Goal: Information Seeking & Learning: Learn about a topic

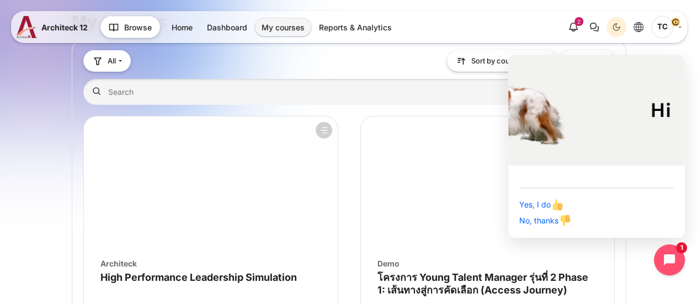
scroll to position [55, 0]
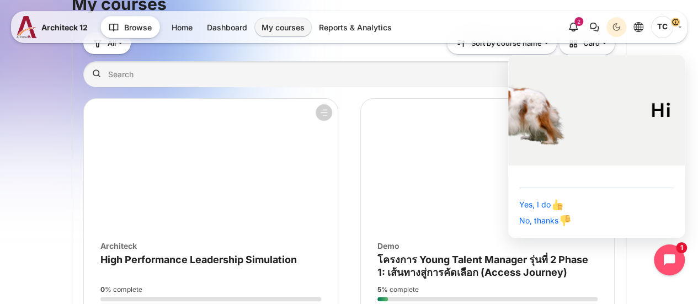
click at [420, 191] on figure "Course overview" at bounding box center [488, 165] width 254 height 132
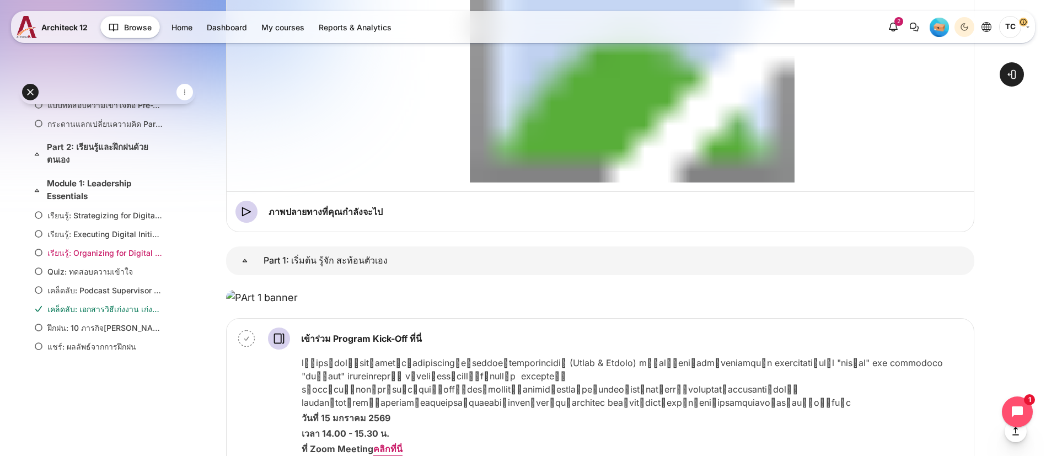
scroll to position [283, 0]
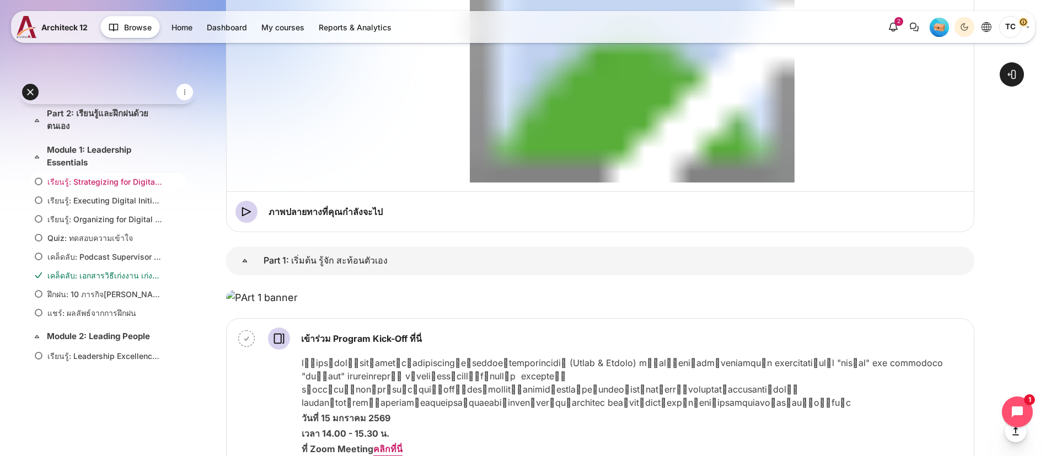
click at [101, 188] on link "เรียนรู้: Strategizing for Digital Transformation (37 นาที)" at bounding box center [105, 182] width 116 height 12
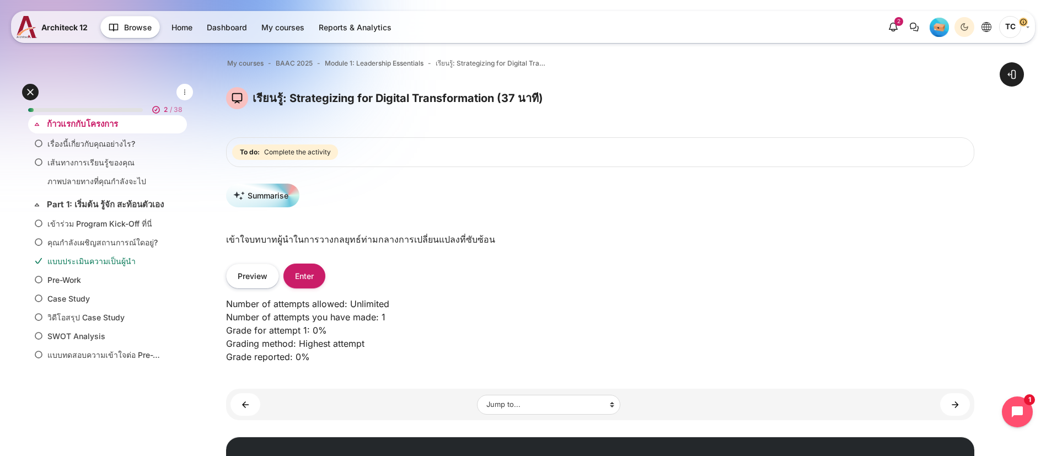
click at [124, 131] on div "Expand Collapse ก้าวแรกกับโครงการ Highlighted" at bounding box center [107, 124] width 159 height 18
click at [78, 144] on link "เรื่องนี้เกี่ยวกับคุณอย่างไร?" at bounding box center [105, 144] width 116 height 12
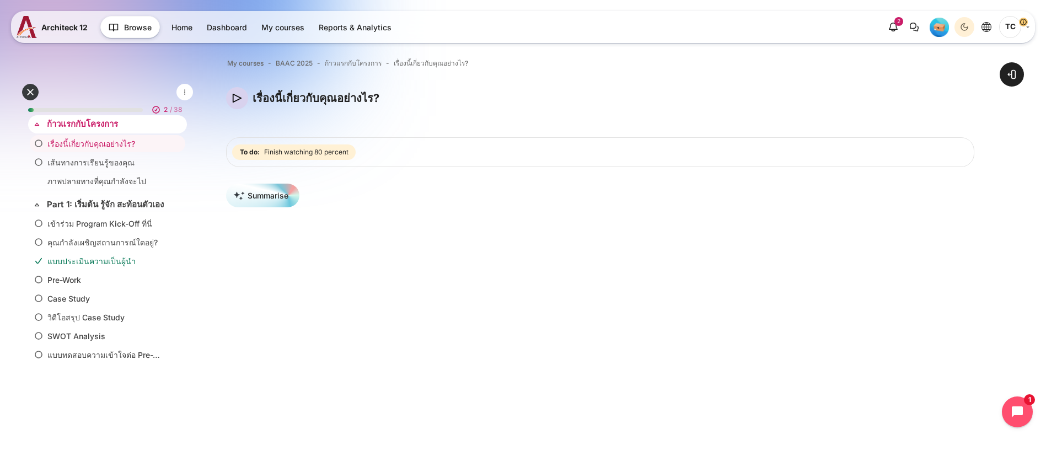
click at [74, 122] on link "ก้าวแรกกับโครงการ" at bounding box center [106, 124] width 119 height 13
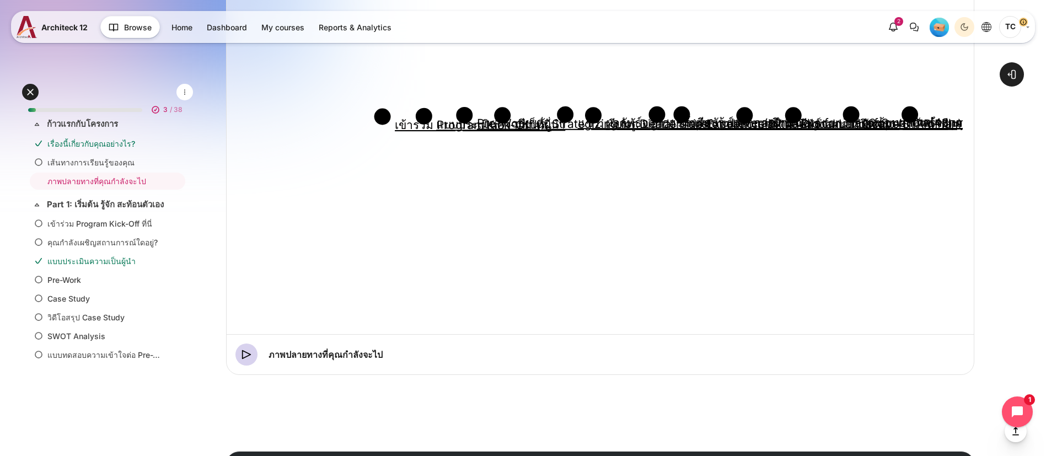
scroll to position [496, 0]
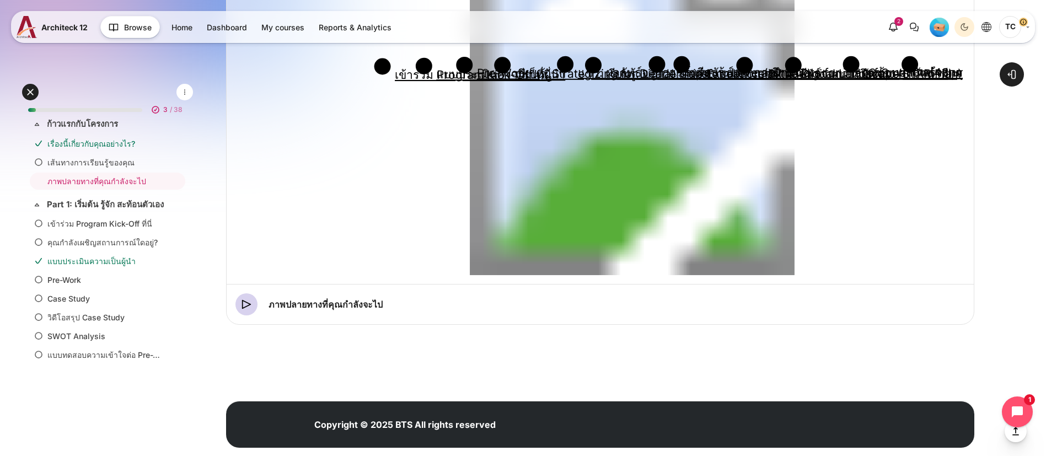
click at [511, 74] on circle "Content" at bounding box center [502, 65] width 17 height 17
click at [391, 75] on circle "Content" at bounding box center [382, 66] width 17 height 17
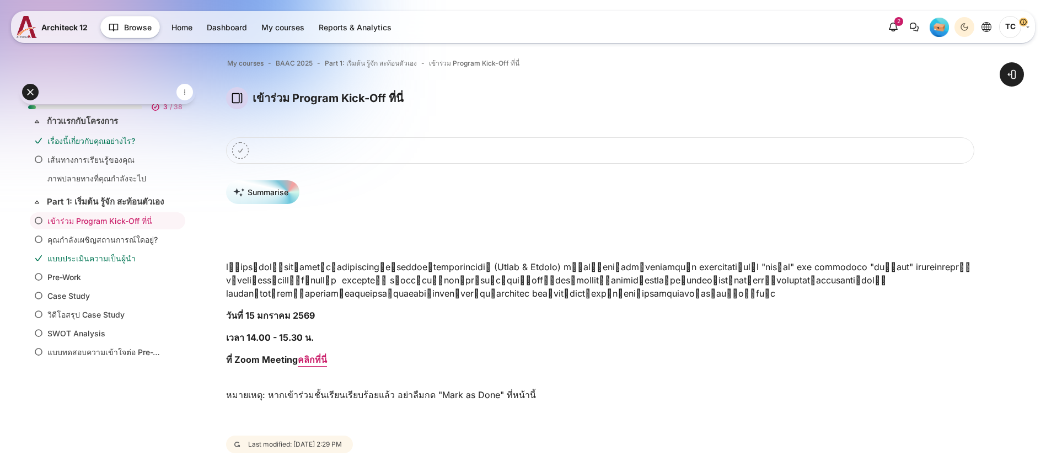
scroll to position [83, 0]
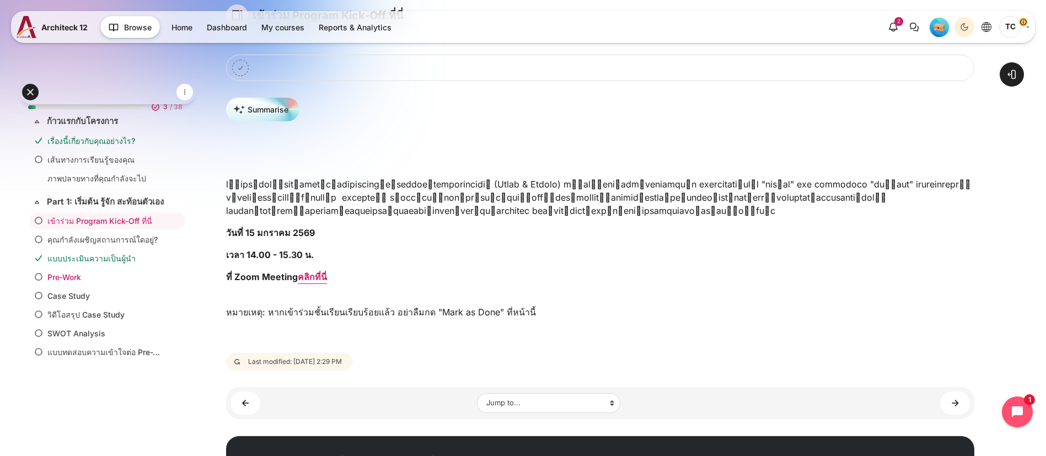
click at [76, 283] on link "Pre-Work" at bounding box center [105, 277] width 116 height 12
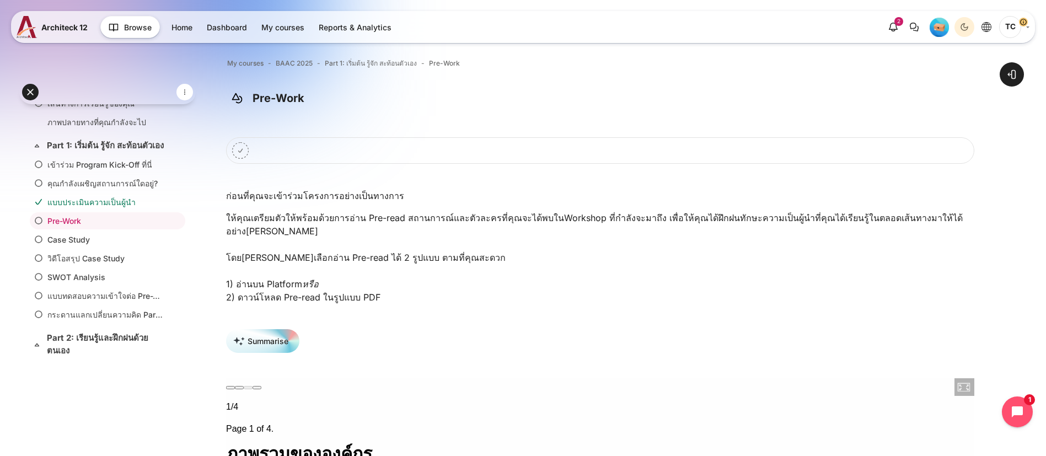
click at [249, 149] on icon "Mark Pre-Work as done" at bounding box center [240, 150] width 17 height 17
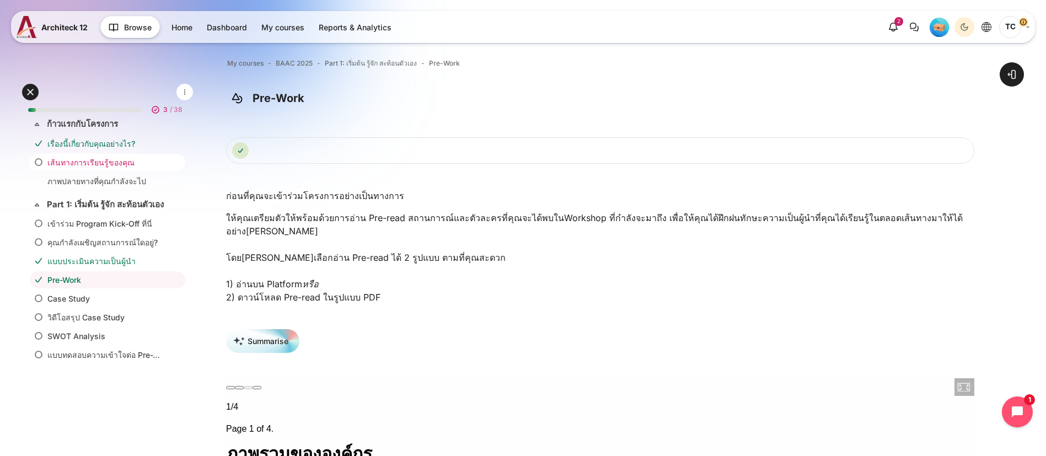
click at [49, 158] on link "เส้นทางการเรียนรู้ของคุณ" at bounding box center [105, 163] width 116 height 12
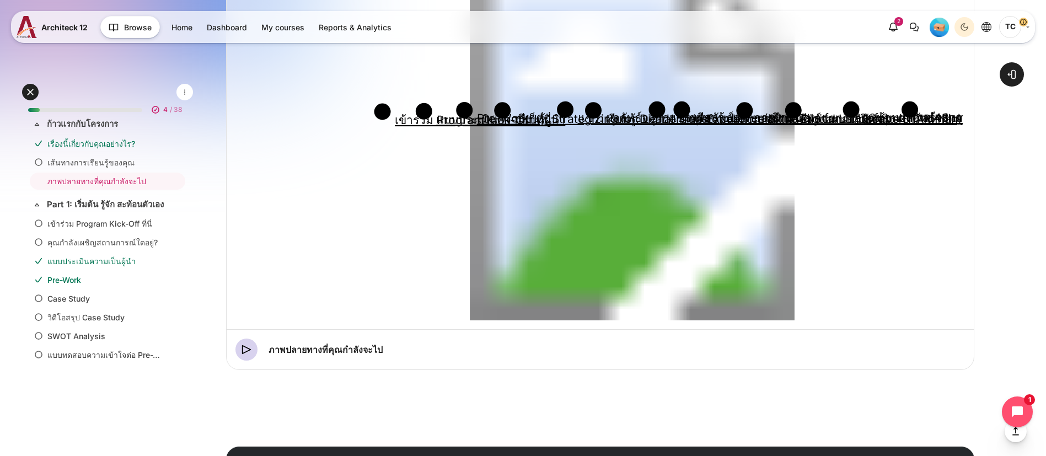
scroll to position [534, 0]
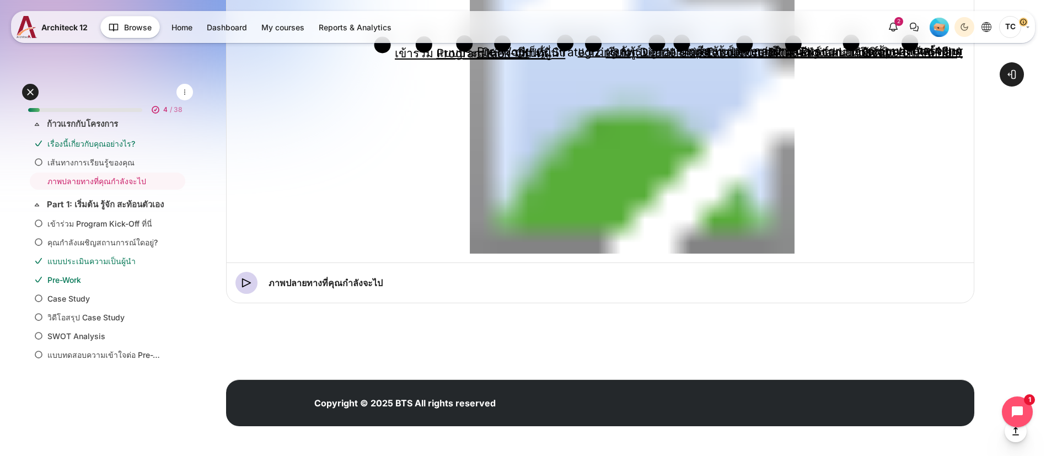
click at [511, 52] on circle "Content" at bounding box center [502, 44] width 17 height 17
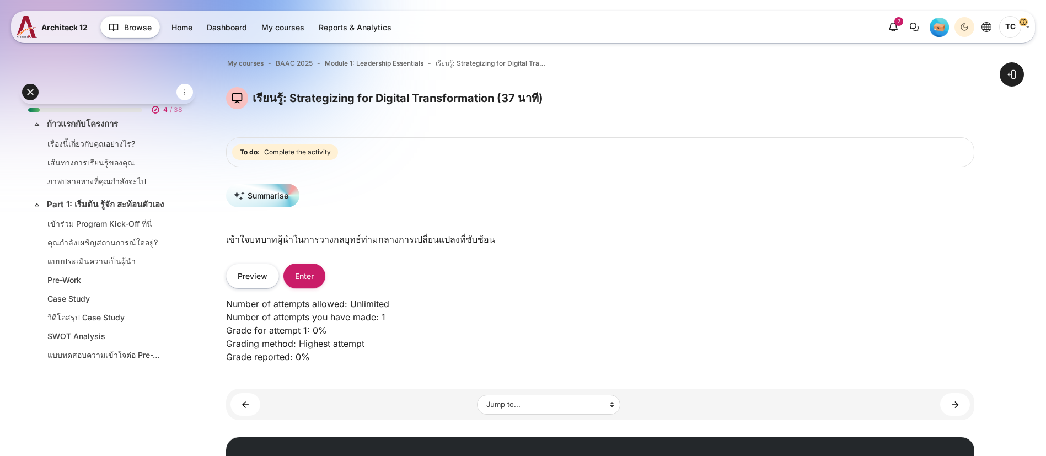
scroll to position [244, 0]
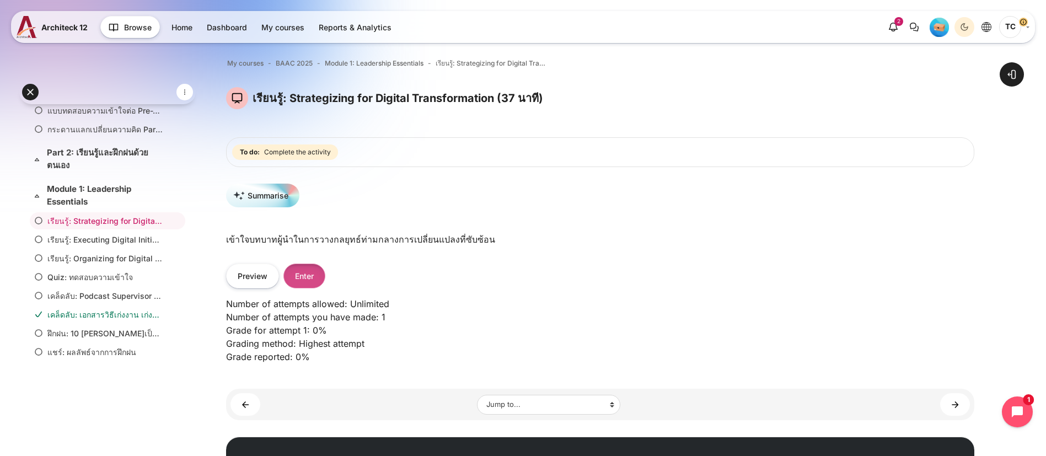
click at [325, 271] on button "Enter" at bounding box center [304, 276] width 42 height 25
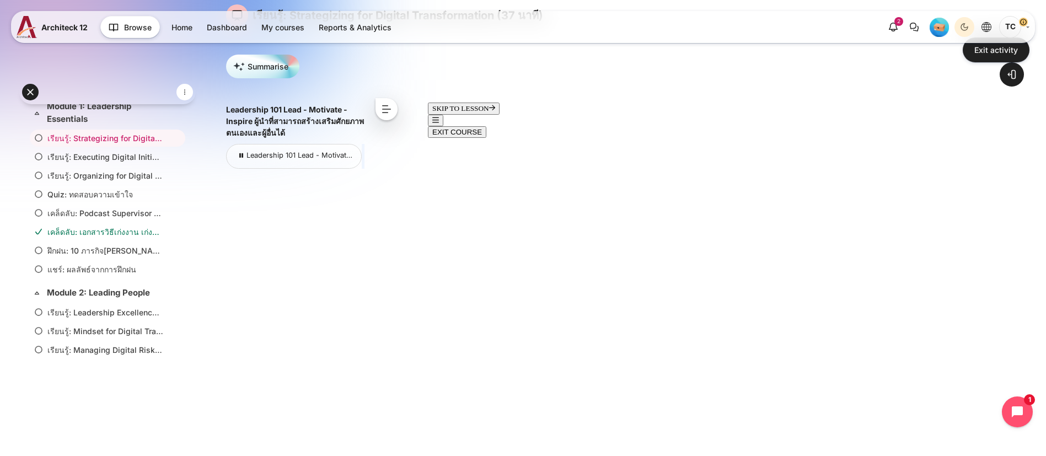
scroll to position [34, 0]
click at [419, 101] on body "Skip to main content Expand all Collapse all 4 / 38" at bounding box center [523, 271] width 1046 height 709
click at [387, 106] on button "<" at bounding box center [376, 109] width 22 height 22
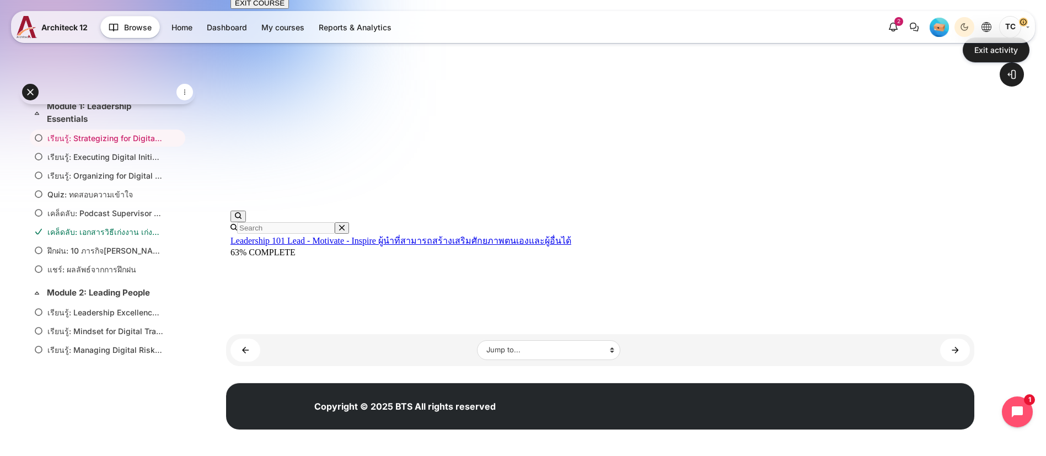
scroll to position [253, 0]
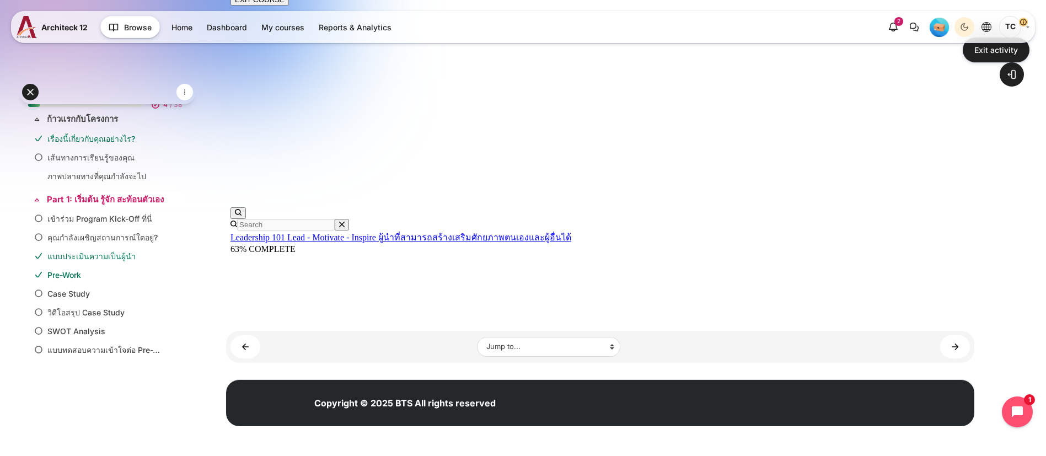
scroll to position [0, 0]
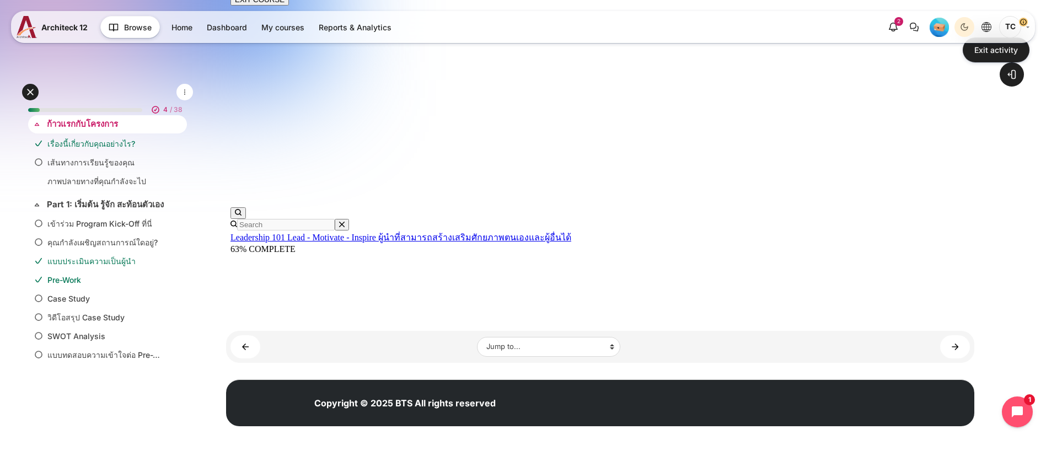
click at [71, 127] on link "ก้าวแรกกับโครงการ" at bounding box center [106, 124] width 119 height 13
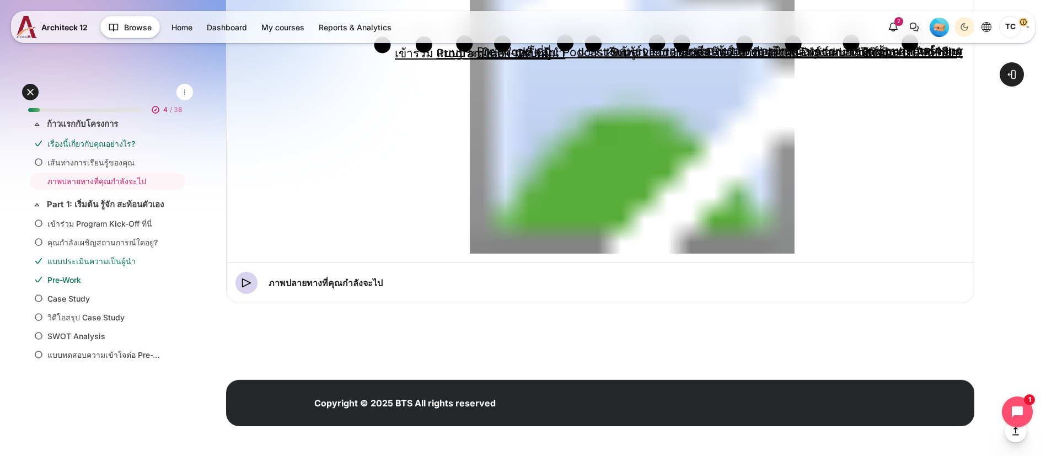
scroll to position [578, 0]
click at [511, 52] on circle "Content" at bounding box center [502, 44] width 17 height 17
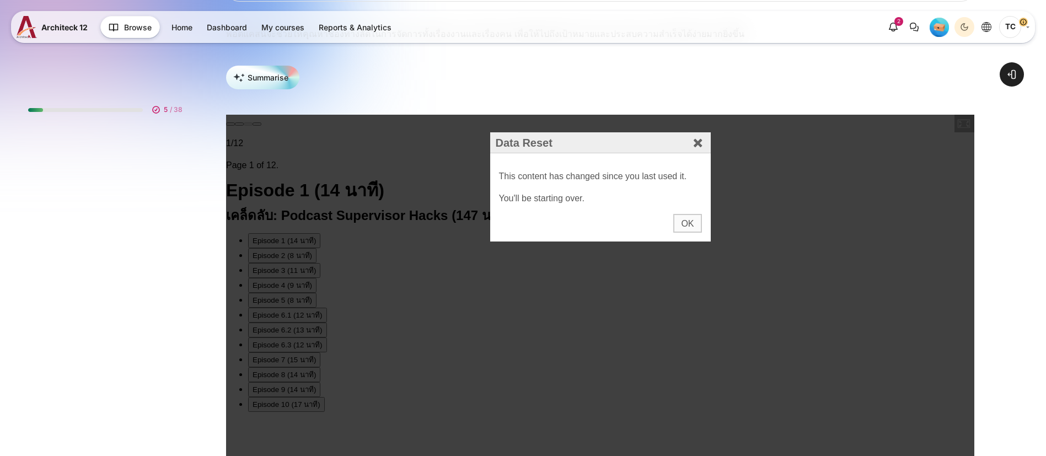
click at [673, 220] on div "OK" at bounding box center [687, 222] width 28 height 19
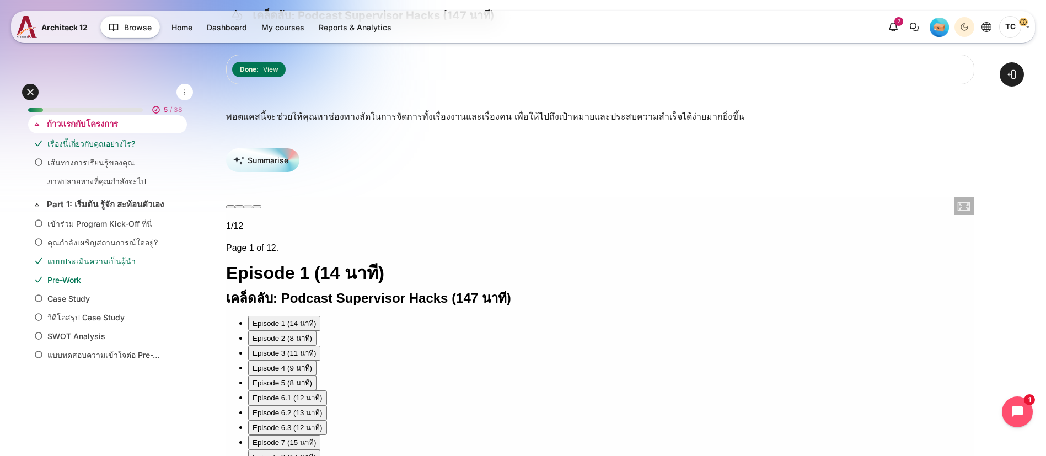
click at [97, 121] on link "ก้าวแรกกับโครงการ" at bounding box center [106, 124] width 119 height 13
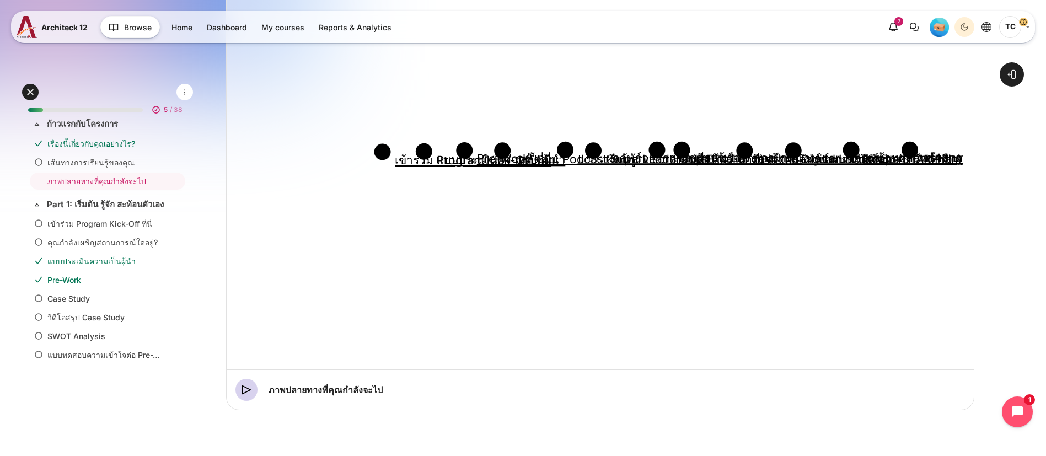
scroll to position [494, 0]
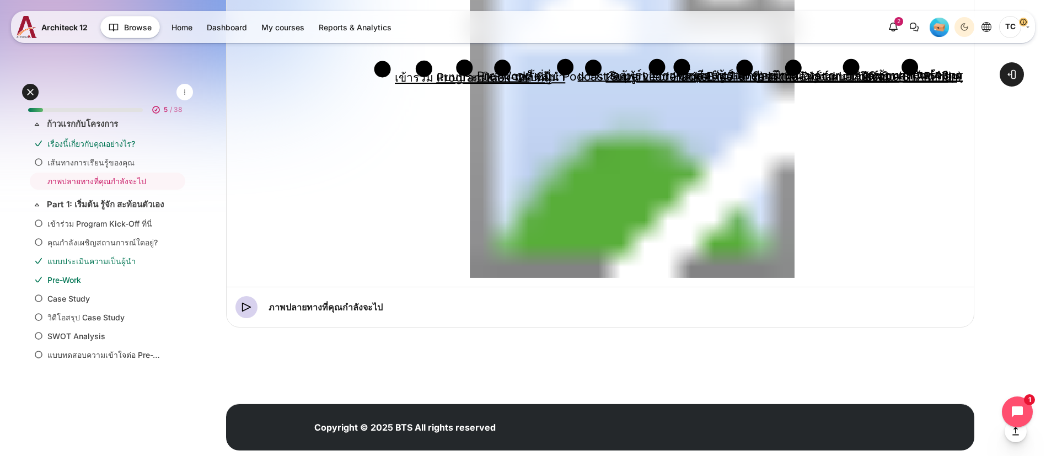
click at [511, 77] on circle "Content" at bounding box center [502, 68] width 17 height 17
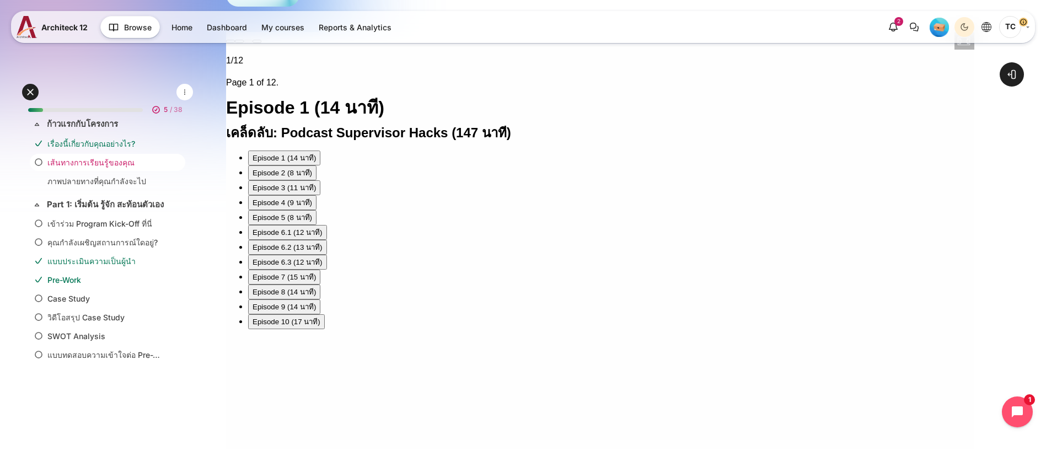
click at [87, 161] on link "เส้นทางการเรียนรู้ของคุณ" at bounding box center [105, 163] width 116 height 12
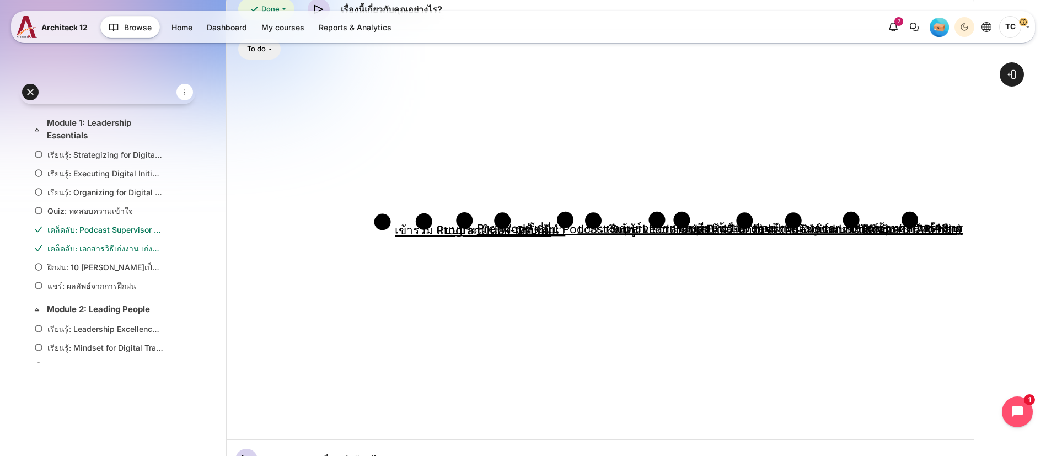
scroll to position [329, 0]
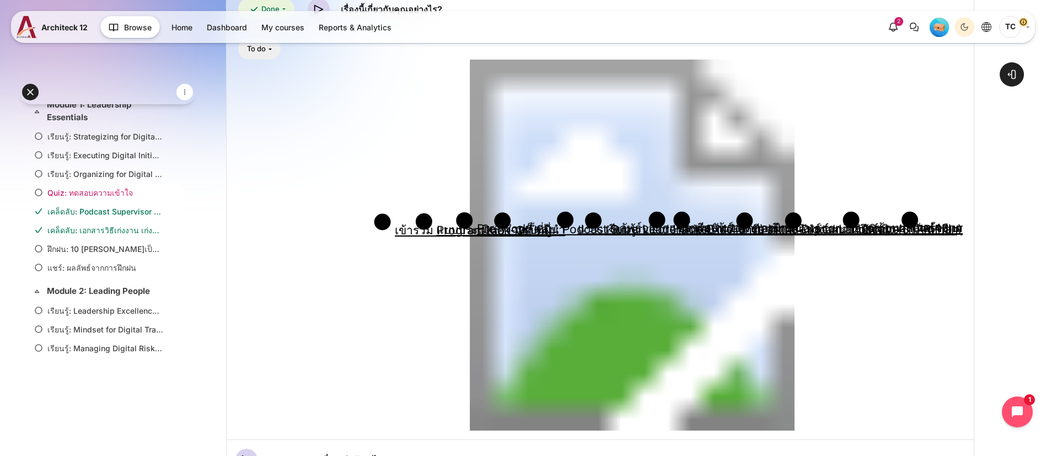
drag, startPoint x: 173, startPoint y: 223, endPoint x: 173, endPoint y: 202, distance: 21.0
click at [173, 202] on ul "เรียนรู้: Strategizing for Digital Transformation (37 นาที) เรียนรู้: Executing…" at bounding box center [107, 202] width 159 height 153
click at [267, 215] on div "Open course index Open block drawer" at bounding box center [600, 162] width 892 height 942
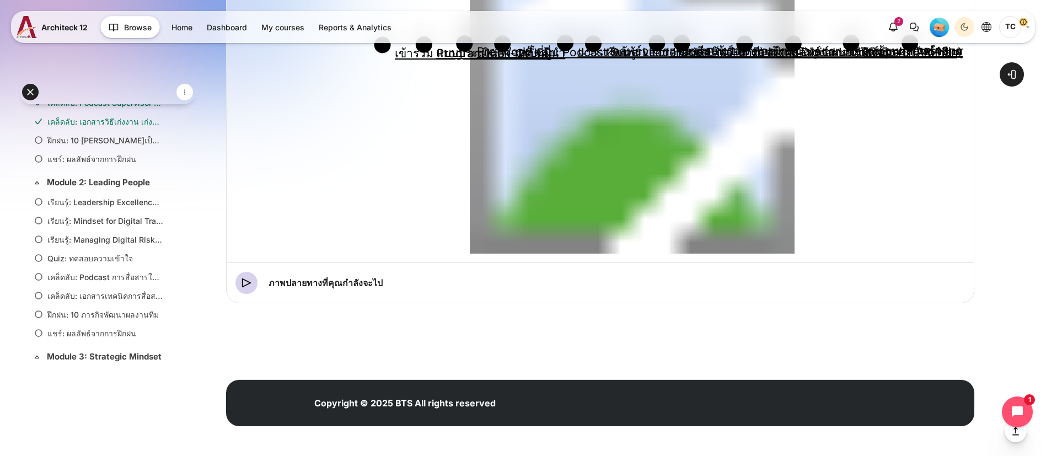
scroll to position [438, 0]
click at [85, 226] on link "เรียนรู้: Mindset for Digital Transformation (36 นาที)" at bounding box center [105, 221] width 116 height 12
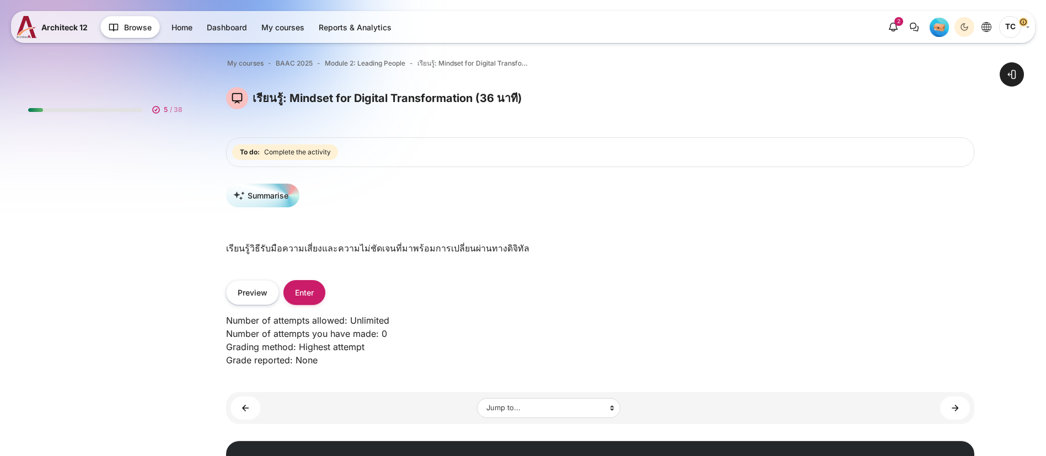
click at [362, 271] on div "Summarise เรียนรู้วิธีรับมือความเสี่ยงและความไม่ชัดเจนที่มาพร้อมการเปลี่ยนผ่านท…" at bounding box center [600, 280] width 748 height 192
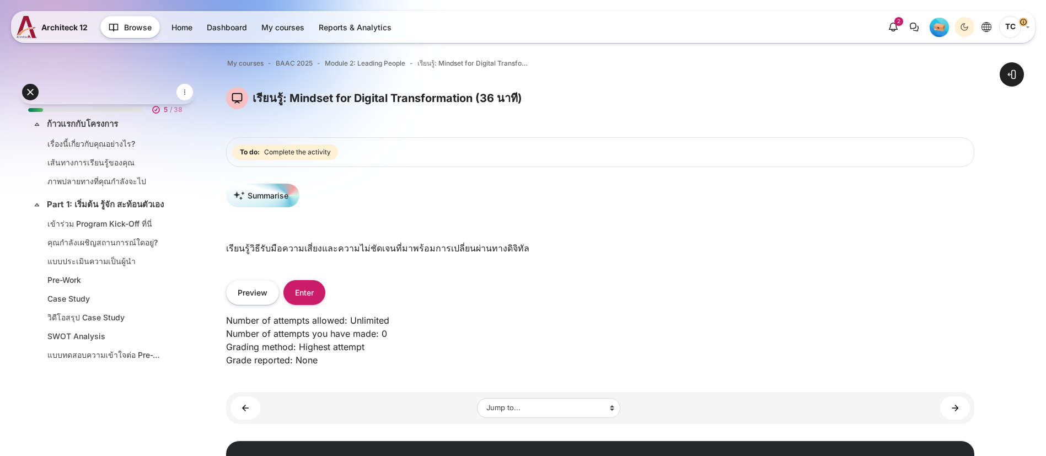
scroll to position [437, 0]
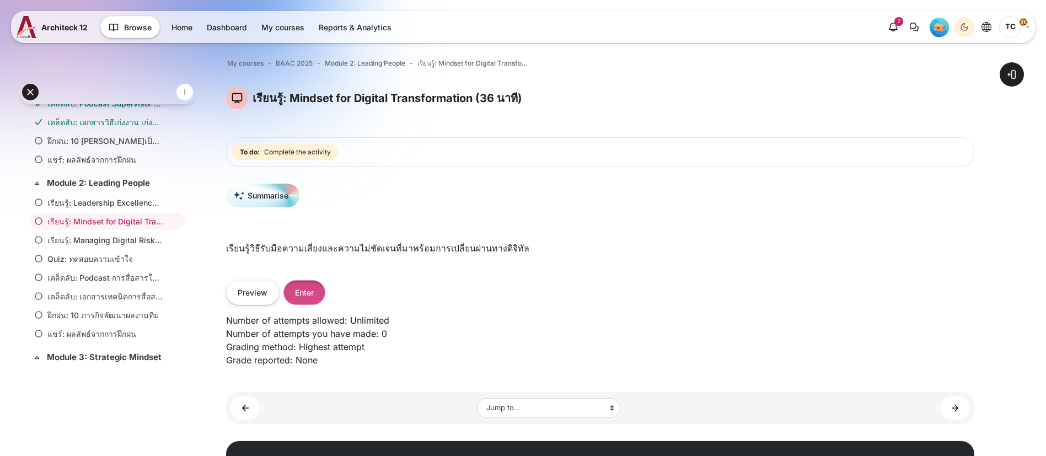
click at [325, 287] on button "Enter" at bounding box center [304, 292] width 42 height 25
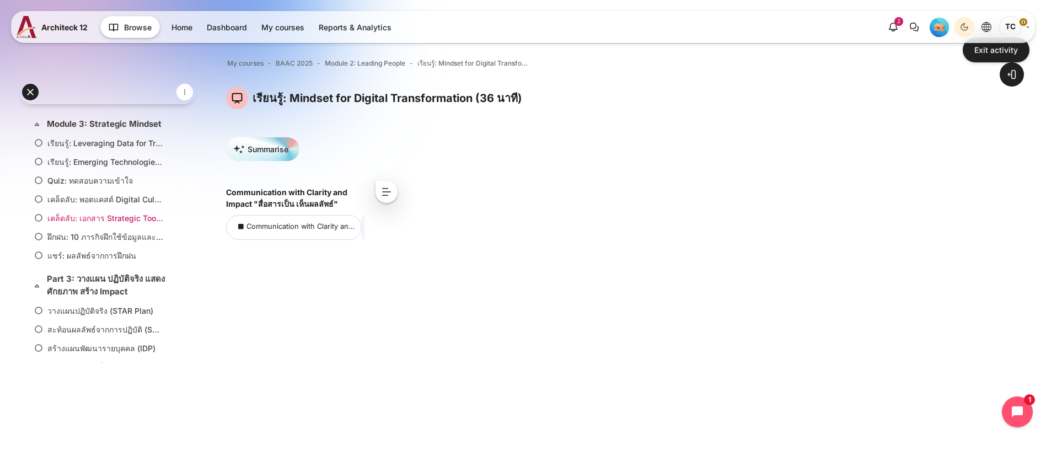
scroll to position [714, 0]
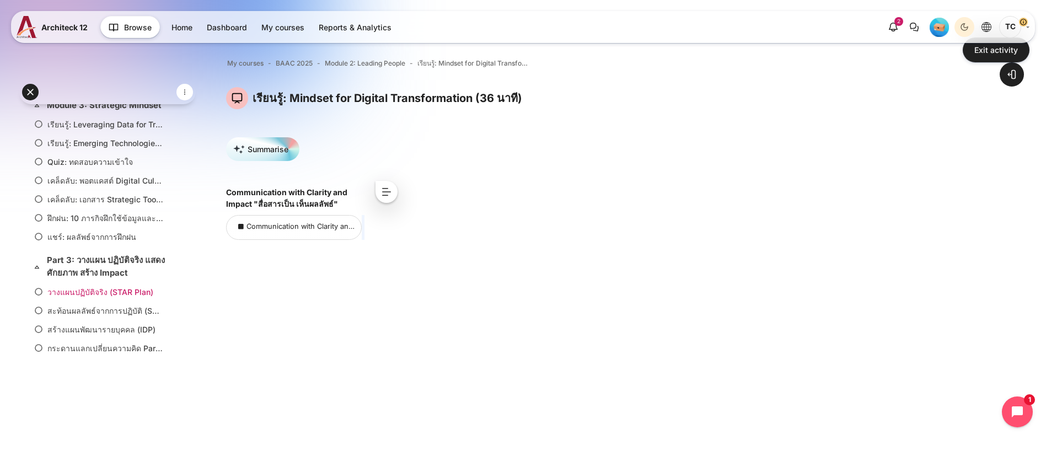
click at [67, 294] on link "วางแผนปฏิบัติจริง (STAR Plan)" at bounding box center [105, 292] width 116 height 12
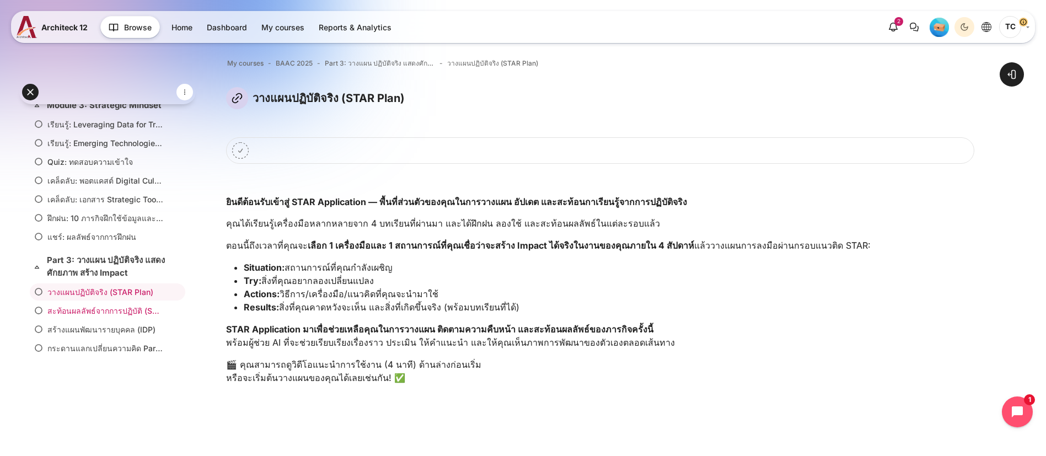
click at [112, 315] on link "สะท้อนผลลัพธ์จากการปฏิบัติ (STAR Reflection)" at bounding box center [105, 311] width 116 height 12
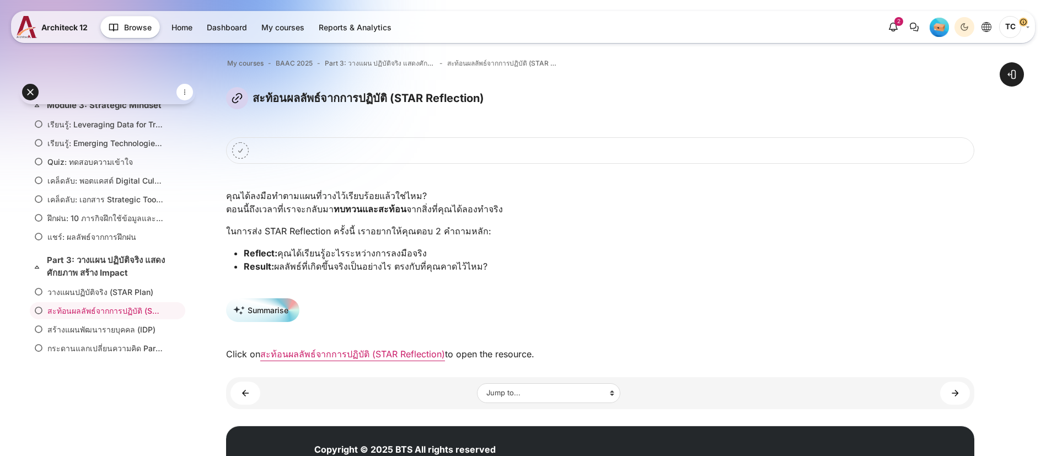
scroll to position [46, 0]
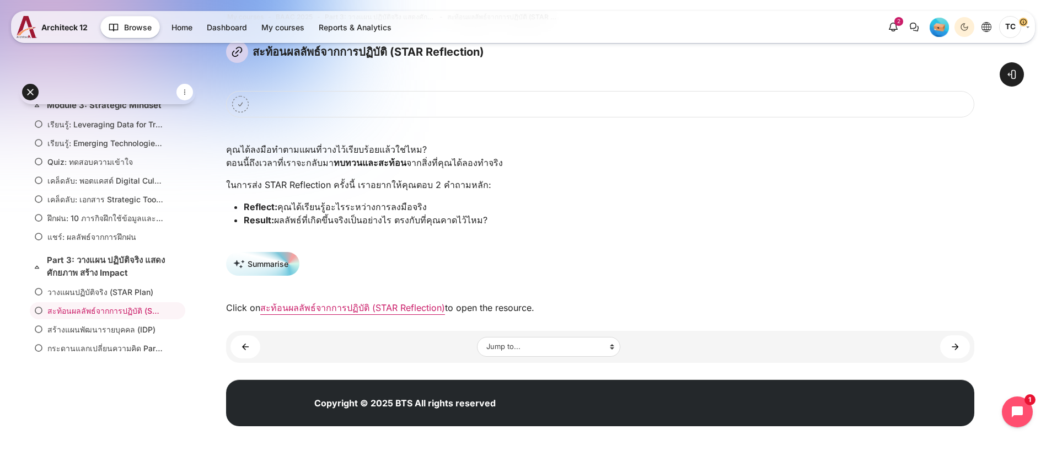
click at [412, 298] on div "Summarise Click on สะท้อนผลลัพธ์จากการปฏิบัติ (STAR Reflection) to open the res…" at bounding box center [600, 283] width 748 height 62
click at [397, 311] on link "สะท้อนผลลัพธ์จากการปฏิบัติ (STAR Reflection)" at bounding box center [352, 307] width 185 height 11
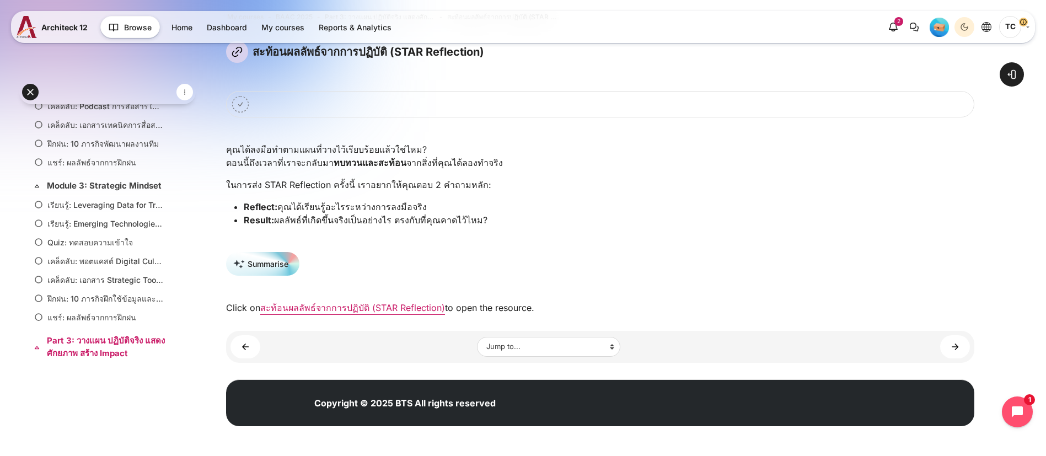
scroll to position [714, 0]
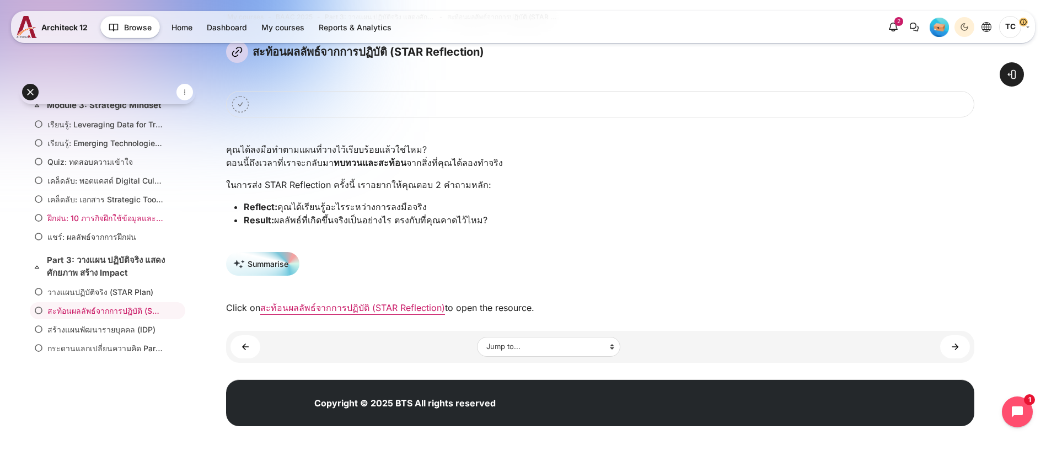
click at [90, 223] on link "ฝึกฝน: 10 ภารกิจฝึกใช้ข้อมูลและเทคโนโลยีเชิงกลยุทธ์" at bounding box center [105, 218] width 116 height 12
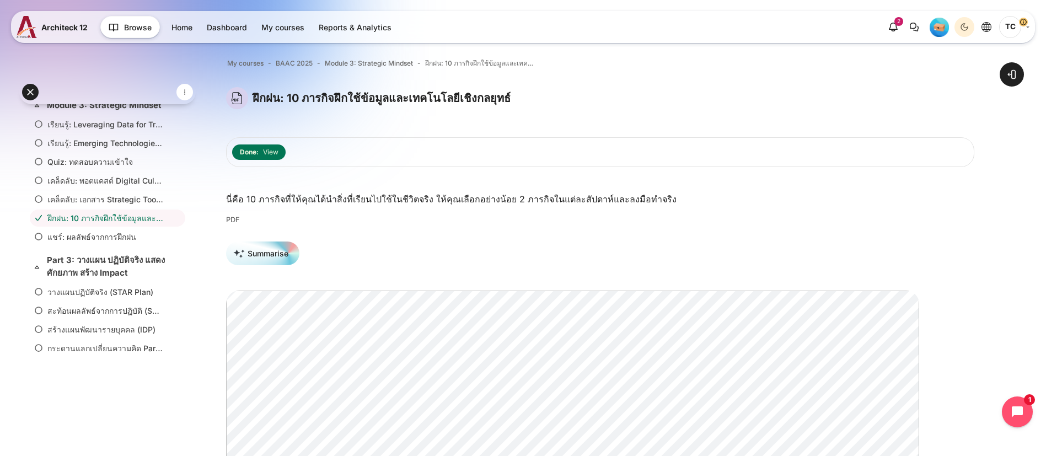
scroll to position [202, 0]
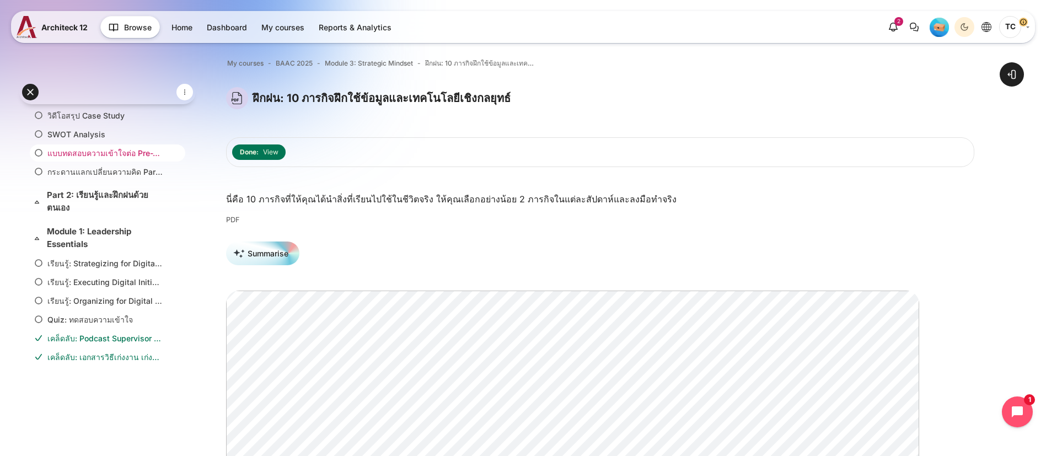
click at [101, 159] on link "แบบทดสอบความเข้าใจต่อ Pre-Work" at bounding box center [105, 153] width 116 height 12
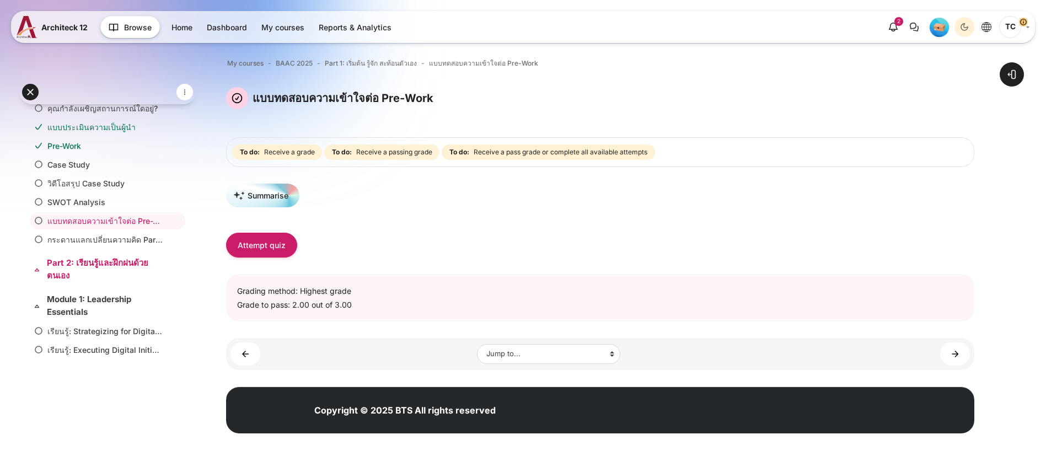
scroll to position [51, 0]
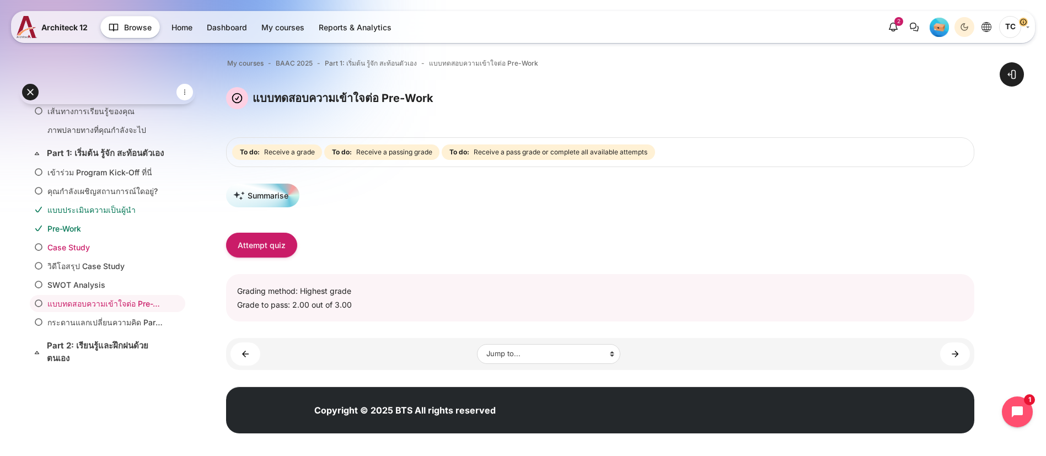
click at [77, 253] on link "Case Study" at bounding box center [105, 248] width 116 height 12
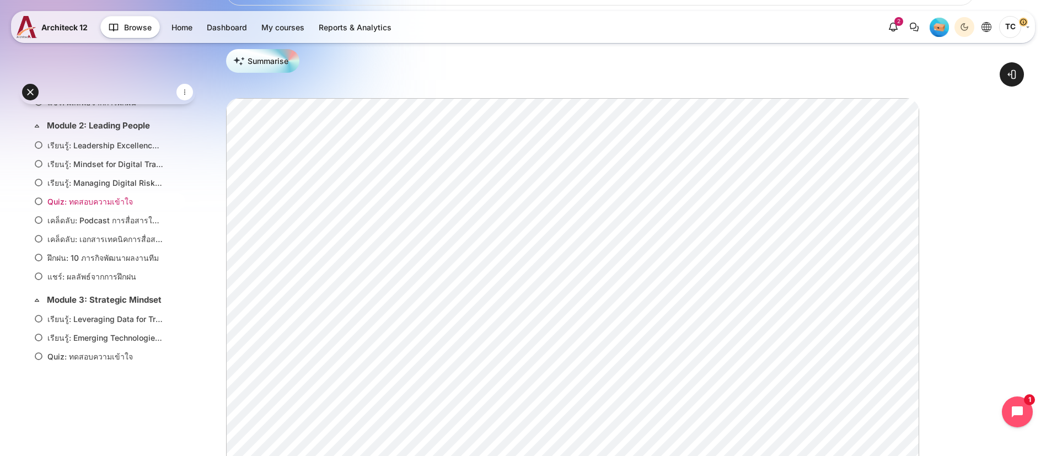
scroll to position [491, 0]
click at [56, 229] on link "เคล็ดลับ: Podcast การสื่อสารให้ทรงพลังฉบับผู้นำ (32 นาที)" at bounding box center [105, 223] width 116 height 12
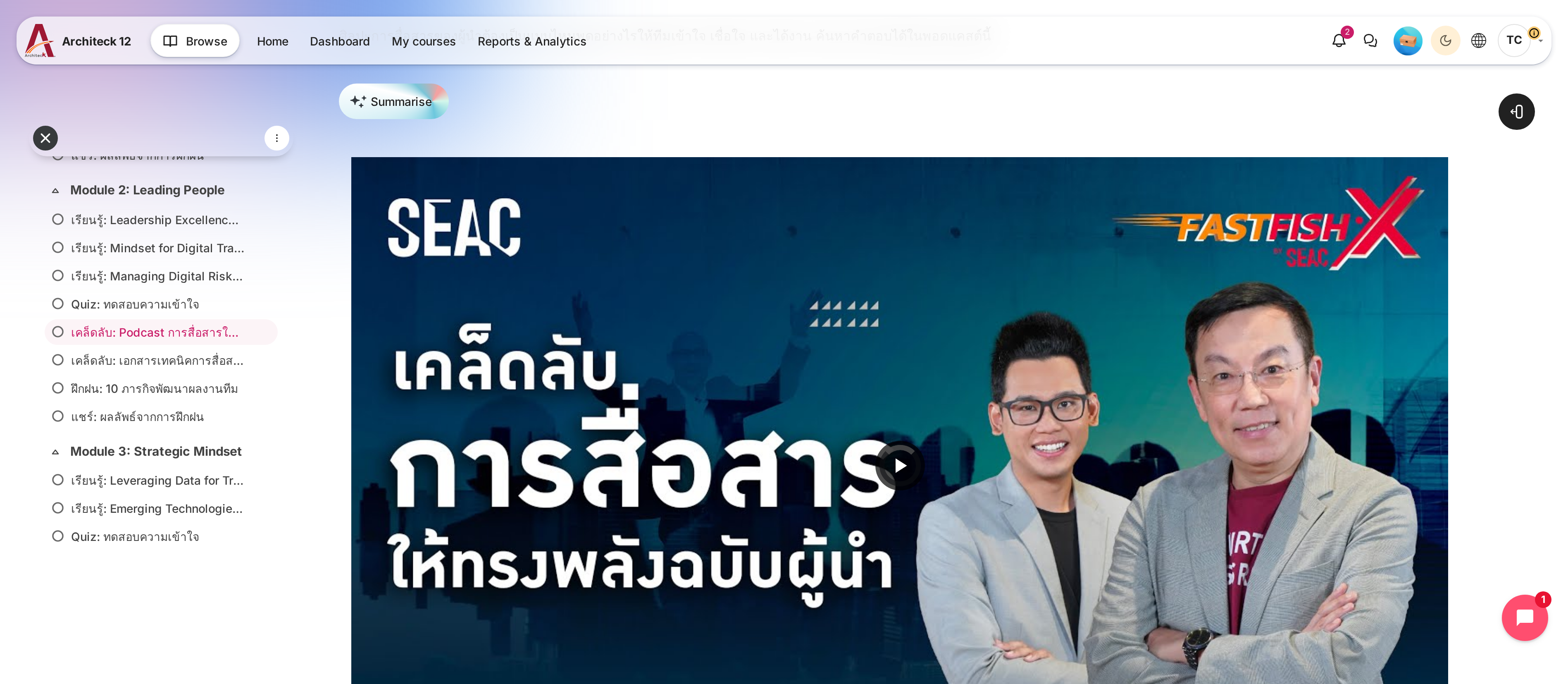
scroll to position [186, 0]
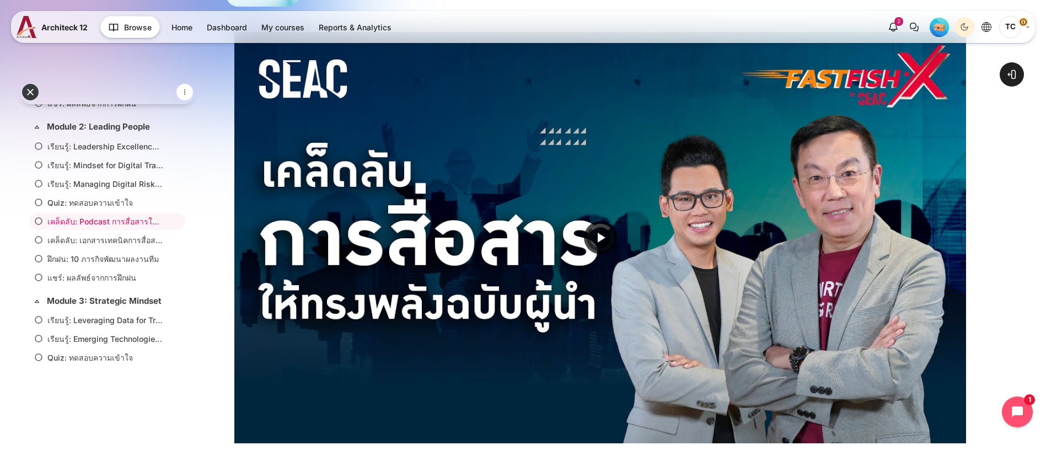
click at [629, 201] on img "Video Player" at bounding box center [600, 237] width 732 height 411
click at [601, 238] on span "Video Player" at bounding box center [601, 238] width 0 height 0
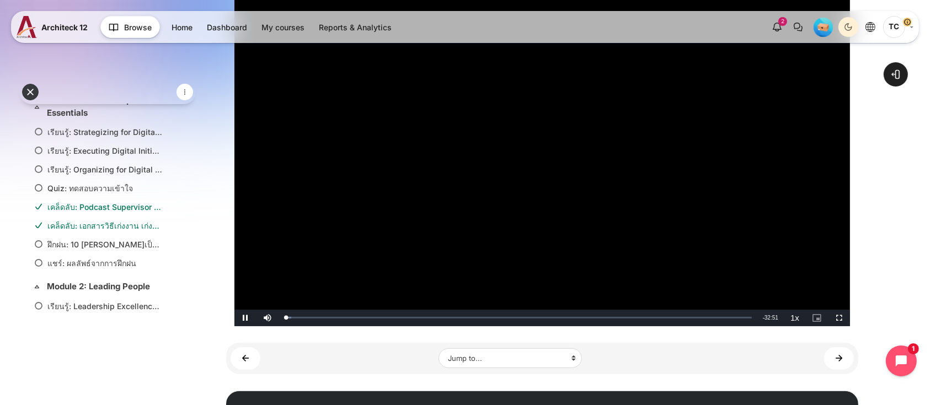
scroll to position [322, 0]
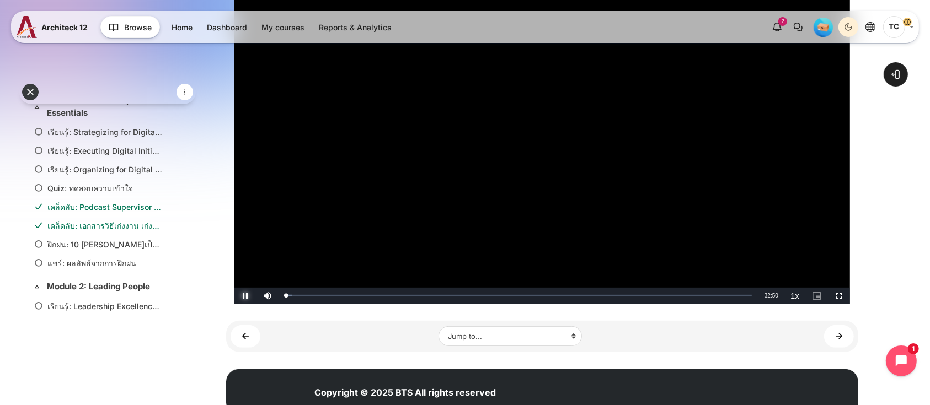
drag, startPoint x: 253, startPoint y: 297, endPoint x: 363, endPoint y: 329, distance: 114.5
click at [253, 296] on span "Video Player" at bounding box center [245, 296] width 22 height 0
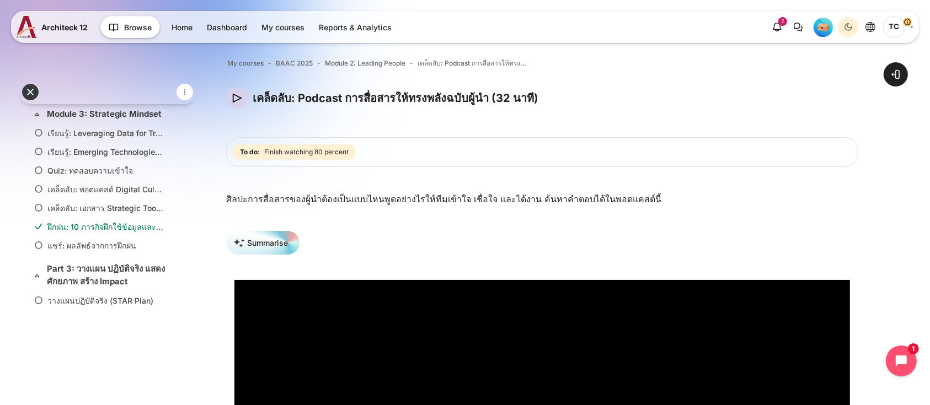
scroll to position [759, 0]
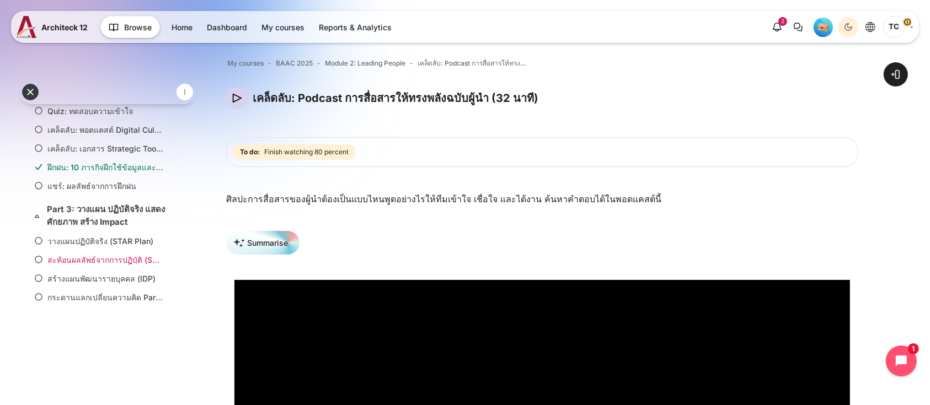
click at [56, 254] on link "สะท้อนผลลัพธ์จากการปฏิบัติ (STAR Reflection)" at bounding box center [105, 260] width 116 height 12
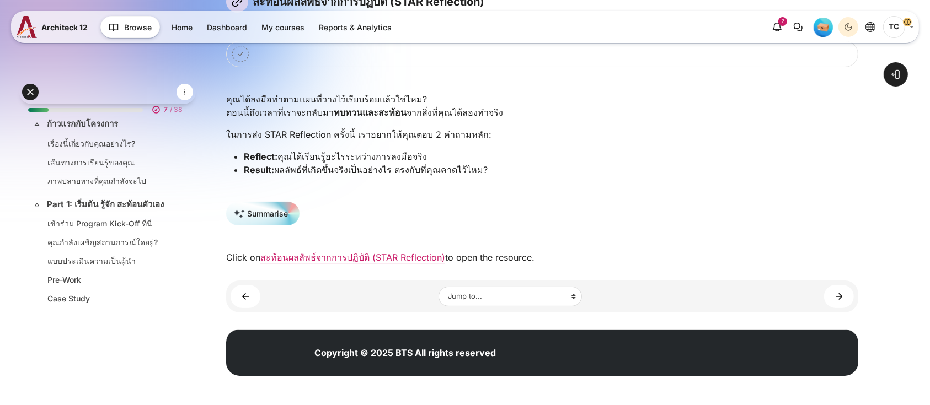
scroll to position [759, 0]
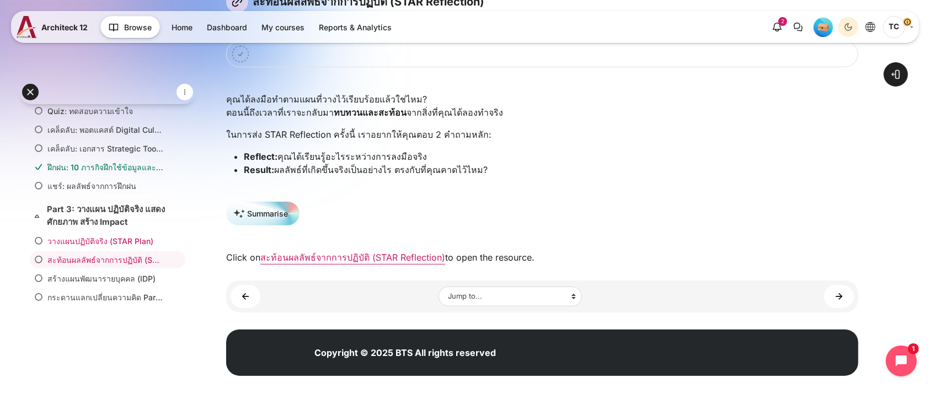
click at [84, 237] on link "วางแผนปฏิบัติจริง (STAR Plan)" at bounding box center [105, 241] width 116 height 12
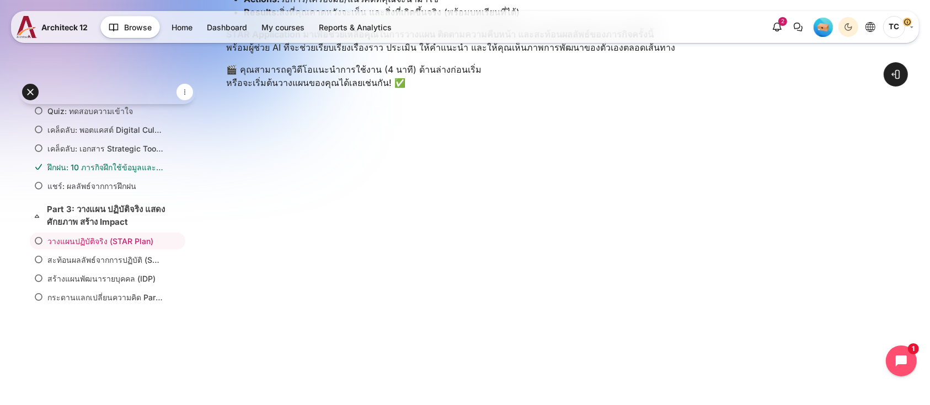
scroll to position [313, 0]
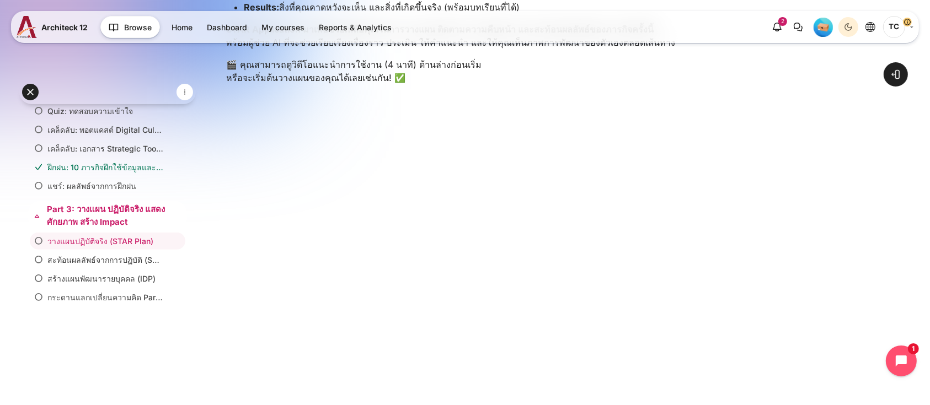
click at [90, 209] on link "Part 3: วางแผน ปฏิบัติจริง แสดงศักยภาพ สร้าง Impact" at bounding box center [106, 215] width 119 height 25
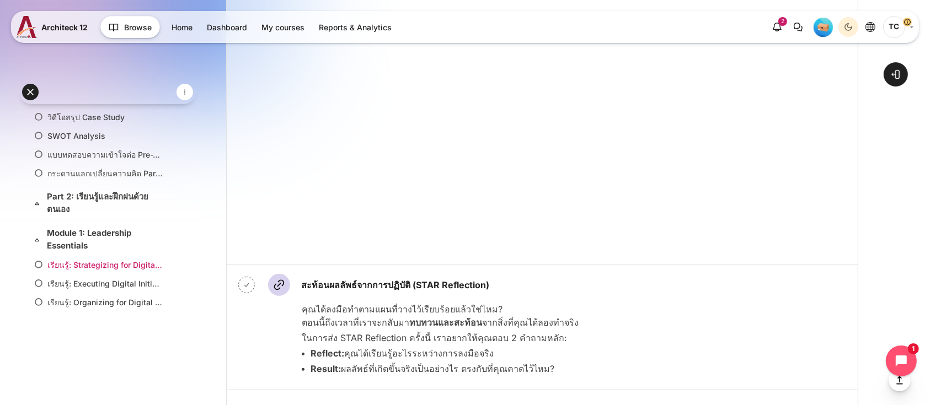
scroll to position [244, 0]
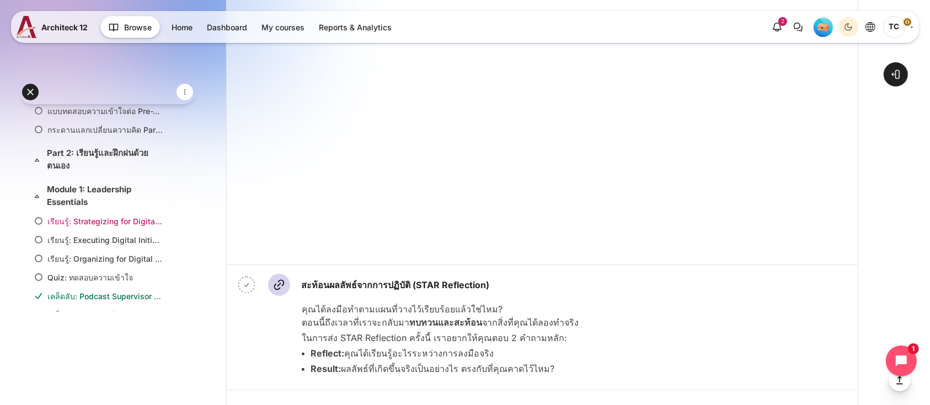
click at [47, 227] on link "เรียนรู้: Strategizing for Digital Transformation (37 นาที)" at bounding box center [105, 222] width 116 height 12
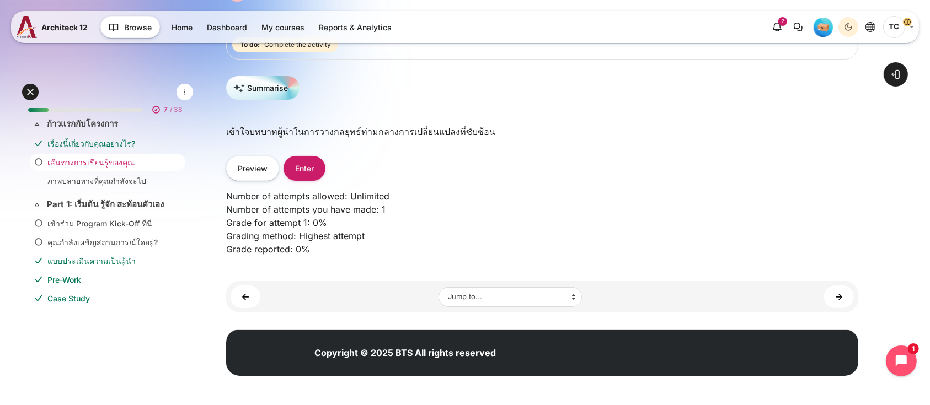
click at [66, 162] on link "เส้นทางการเรียนรู้ของคุณ" at bounding box center [105, 163] width 116 height 12
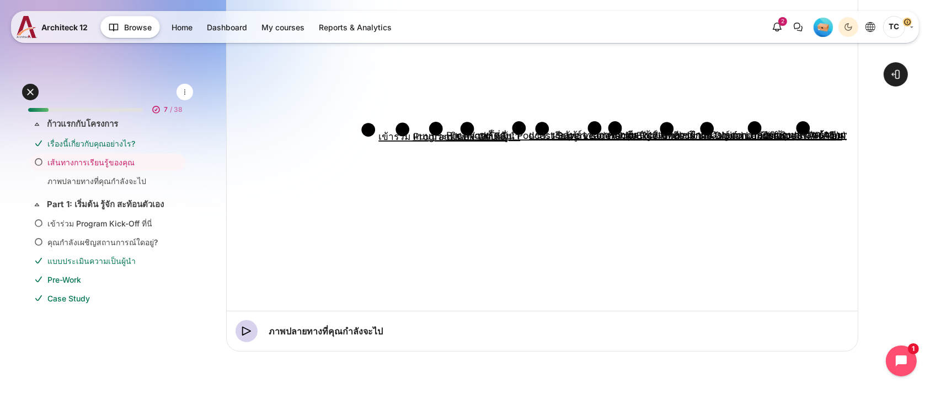
scroll to position [346, 0]
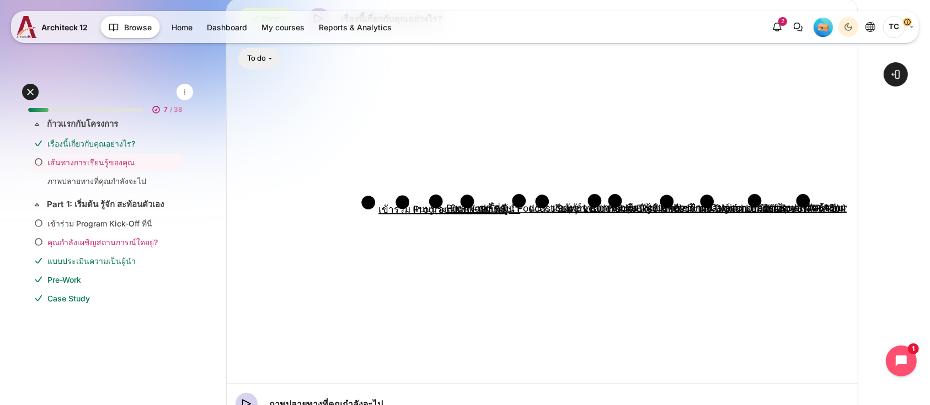
drag, startPoint x: 60, startPoint y: 248, endPoint x: 47, endPoint y: 252, distance: 13.3
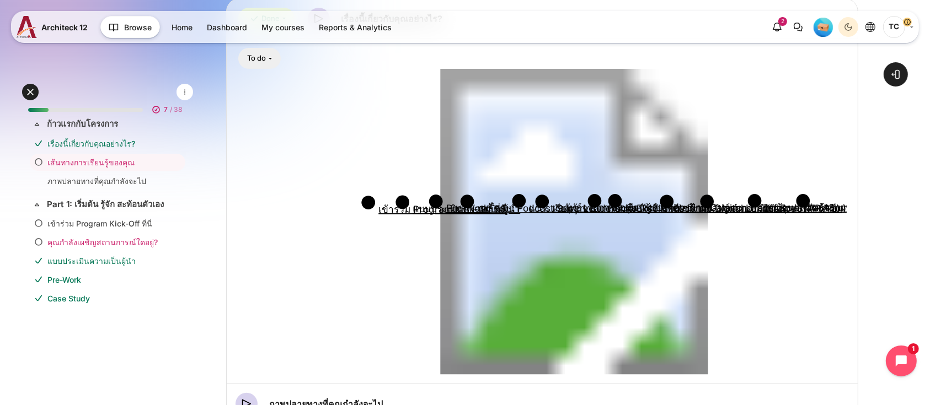
click at [60, 247] on li "คุณกำลังเผชิญสถานการณ์ใดอยู่?" at bounding box center [108, 242] width 156 height 17
